Goal: Information Seeking & Learning: Find specific fact

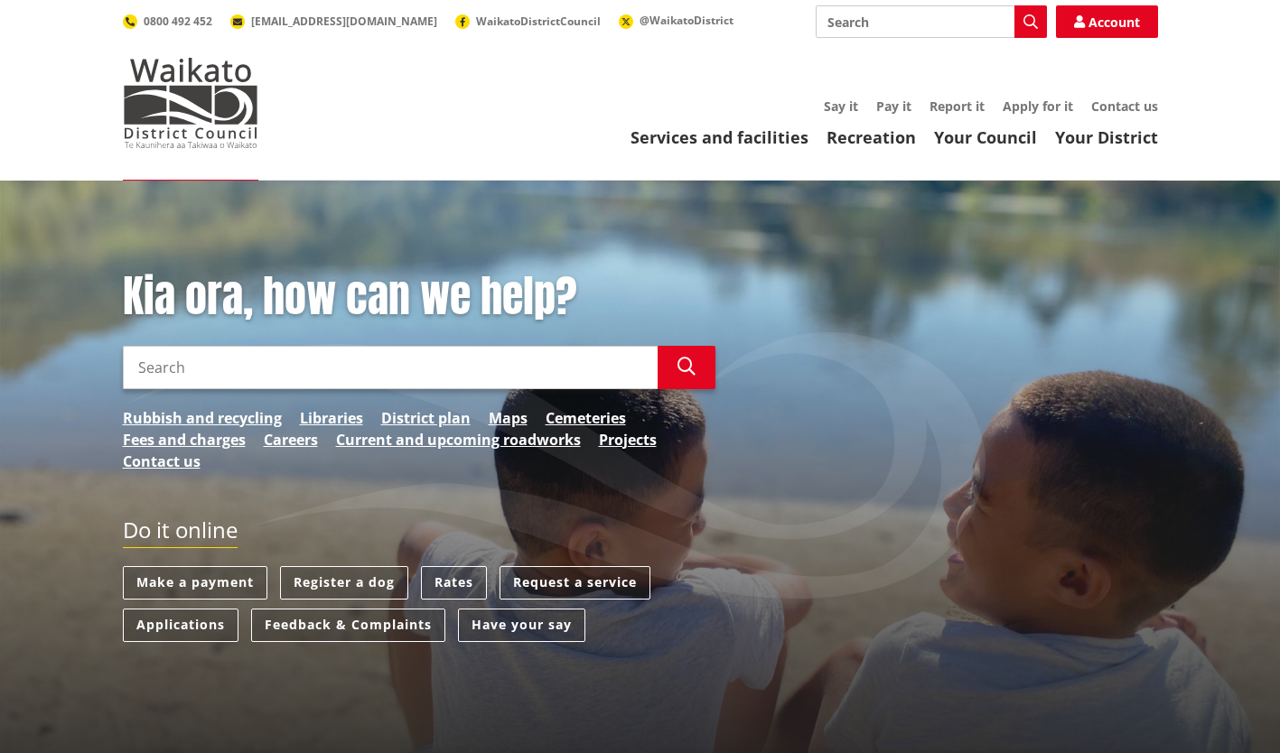
click at [893, 23] on input "Search" at bounding box center [931, 21] width 231 height 33
type input "veros report"
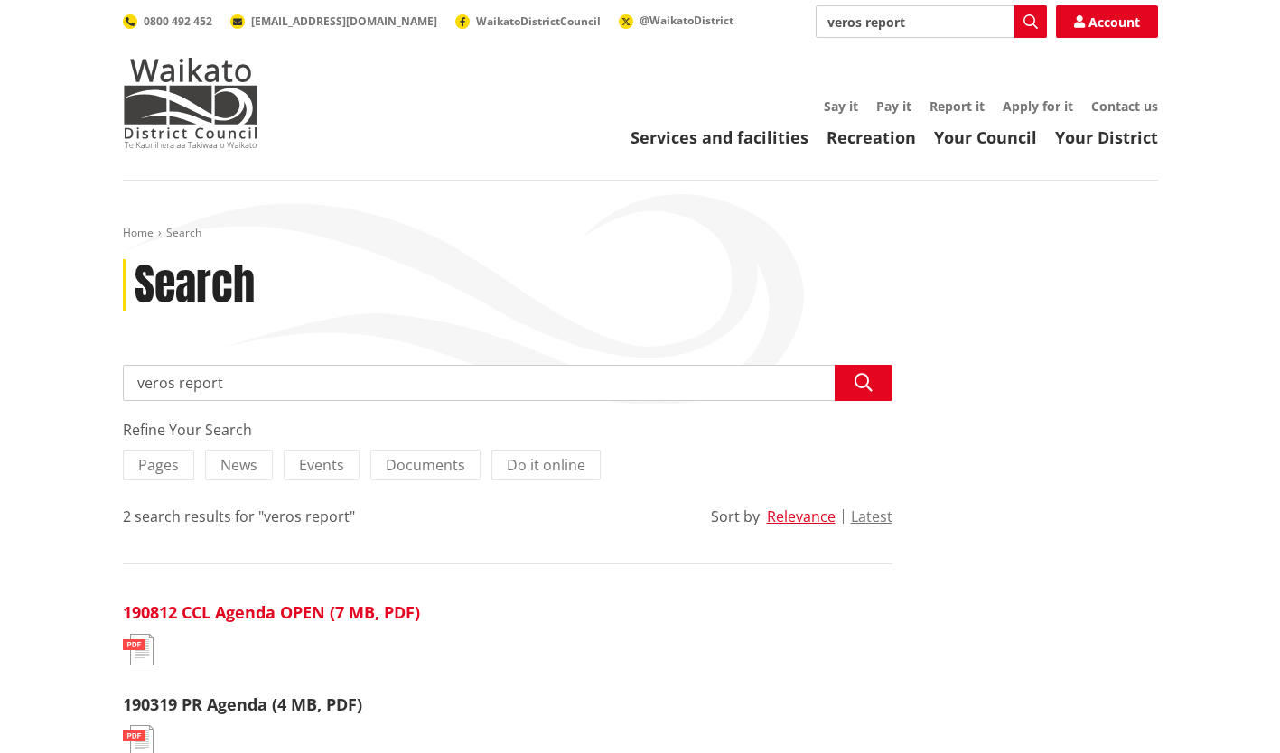
click at [239, 616] on link "190812 CCL Agenda OPEN (7 MB, PDF)" at bounding box center [271, 613] width 297 height 22
